Goal: Information Seeking & Learning: Learn about a topic

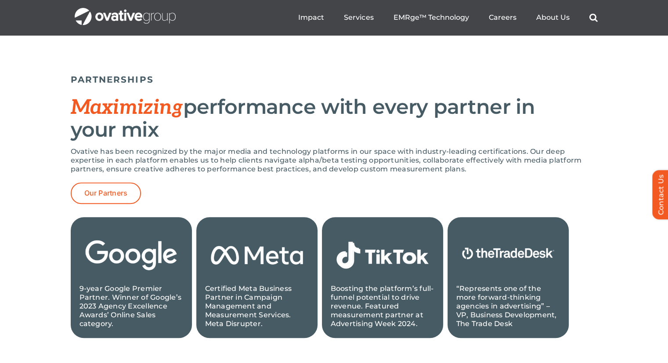
scroll to position [782, 0]
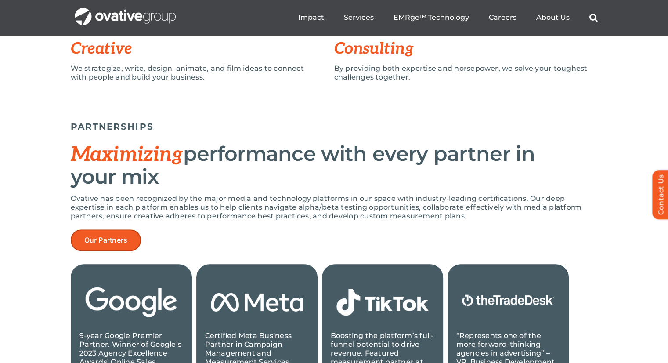
click at [116, 247] on link "Our Partners" at bounding box center [106, 240] width 71 height 22
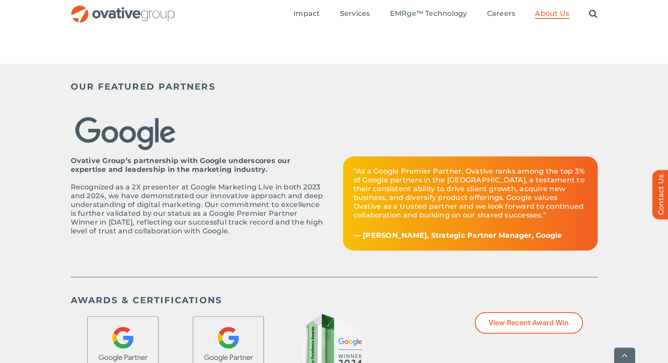
scroll to position [237, 0]
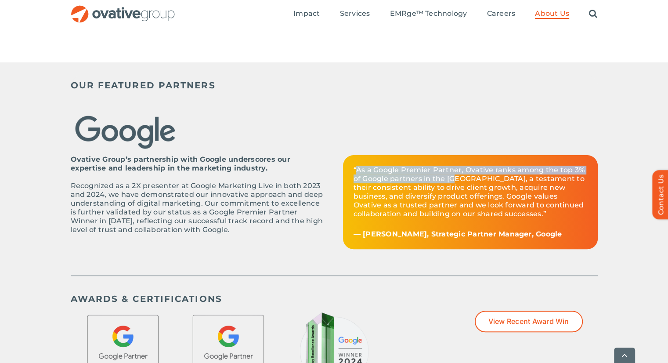
drag, startPoint x: 356, startPoint y: 171, endPoint x: 457, endPoint y: 178, distance: 100.8
click at [457, 178] on p "“As a Google Premier Partner, Ovative ranks among the top 3% of Google partners…" at bounding box center [471, 192] width 234 height 53
copy p "As a Google Premier Partner, Ovative ranks among the top 3% of Google partners …"
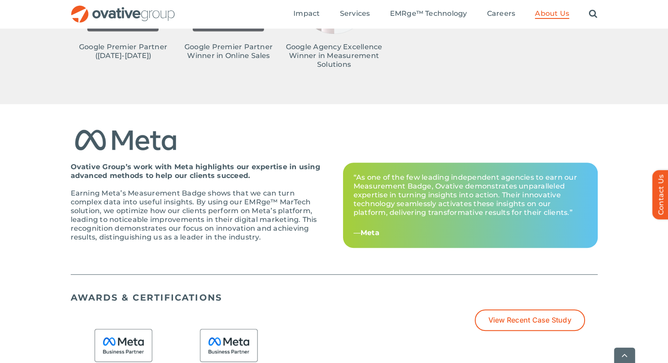
scroll to position [590, 0]
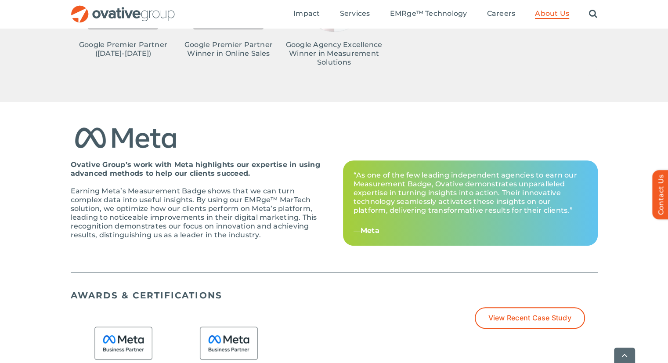
drag, startPoint x: 368, startPoint y: 173, endPoint x: 416, endPoint y: 197, distance: 54.2
drag, startPoint x: 416, startPoint y: 197, endPoint x: 369, endPoint y: 176, distance: 52.1
click at [369, 176] on p "“As one of the few leading independent agencies to earn our Measurement Badge, …" at bounding box center [471, 193] width 234 height 44
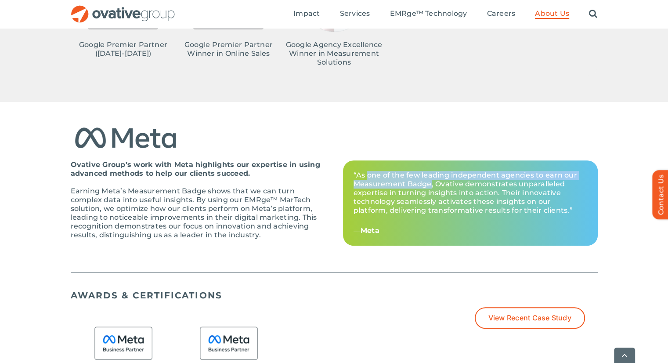
drag, startPoint x: 368, startPoint y: 176, endPoint x: 430, endPoint y: 184, distance: 63.0
click at [430, 184] on p "“As one of the few leading independent agencies to earn our Measurement Badge, …" at bounding box center [471, 193] width 234 height 44
copy p "one of the few leading independent agencies to earn our Measurement Badge"
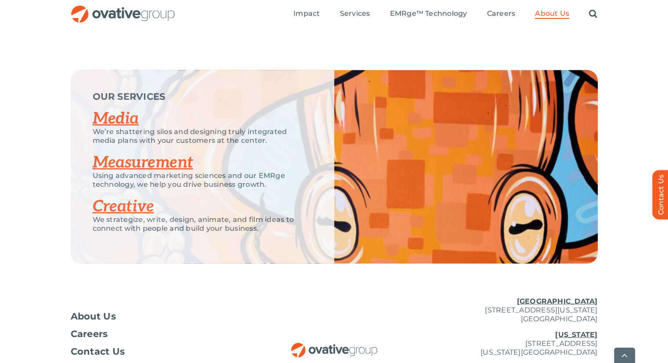
scroll to position [1872, 0]
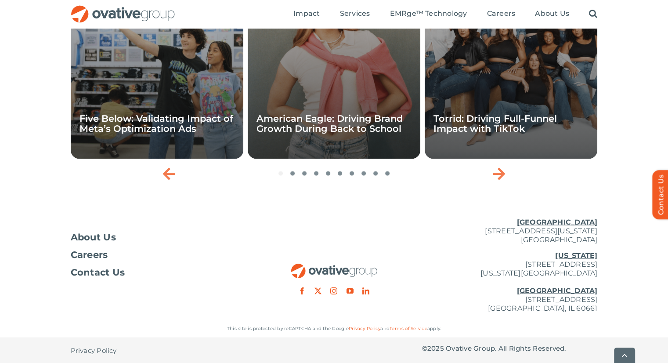
scroll to position [1553, 0]
